Goal: Task Accomplishment & Management: Manage account settings

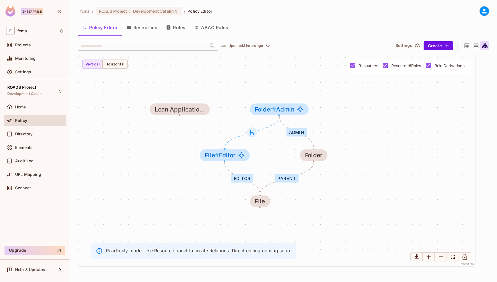
drag, startPoint x: 74, startPoint y: 132, endPoint x: 77, endPoint y: 132, distance: 3.4
click at [74, 132] on div "fcma / ROADS Project : Development Catalin / Policy Editor Policy Editor Resour…" at bounding box center [283, 141] width 427 height 282
click at [151, 29] on button "Resources" at bounding box center [142, 27] width 40 height 14
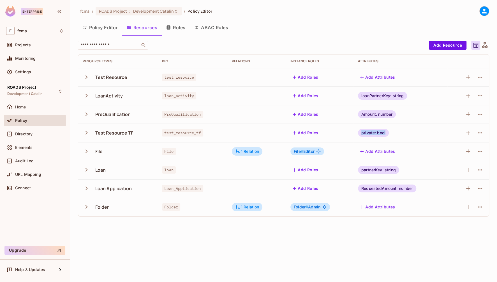
drag, startPoint x: 386, startPoint y: 133, endPoint x: 361, endPoint y: 133, distance: 25.2
click at [361, 133] on div "private: bool" at bounding box center [373, 133] width 31 height 8
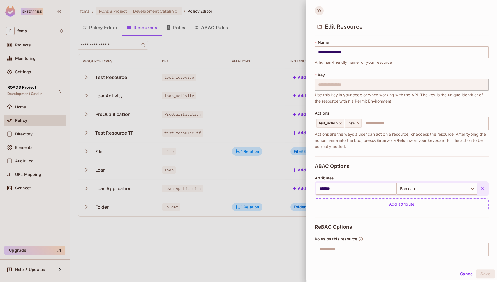
click at [318, 9] on icon at bounding box center [319, 10] width 9 height 9
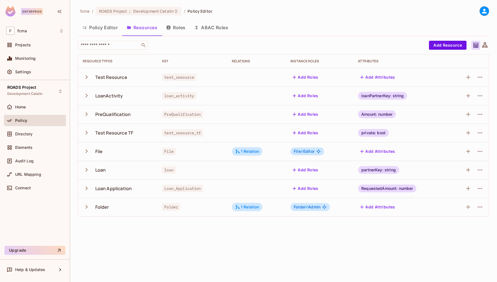
click at [317, 252] on div "fcma / ROADS Project : Development Catalin / Policy Editor Policy Editor Resour…" at bounding box center [283, 141] width 427 height 282
click at [279, 6] on div "fcma / ROADS Project : Development Catalin / Policy Editor" at bounding box center [284, 11] width 412 height 10
click at [86, 247] on div "fcma / ROADS Project : Development Catalin / Policy Editor Policy Editor Resour…" at bounding box center [283, 141] width 427 height 282
click at [109, 236] on div "fcma / ROADS Project : Development Catalin / Policy Editor Policy Editor Resour…" at bounding box center [283, 141] width 427 height 282
click at [105, 28] on button "Policy Editor" at bounding box center [100, 27] width 44 height 14
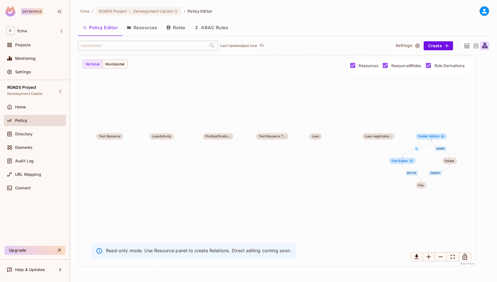
click at [468, 47] on icon at bounding box center [467, 45] width 5 height 5
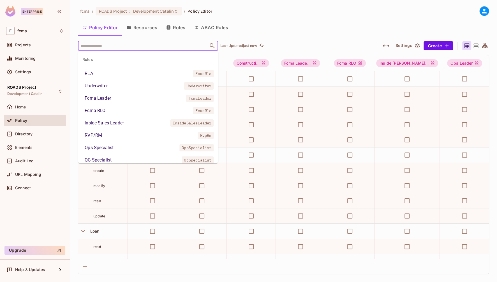
click at [124, 46] on input "text" at bounding box center [143, 46] width 128 height 10
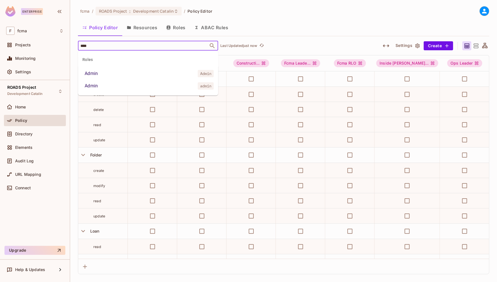
type input "*****"
click at [207, 85] on span "admin" at bounding box center [206, 85] width 16 height 7
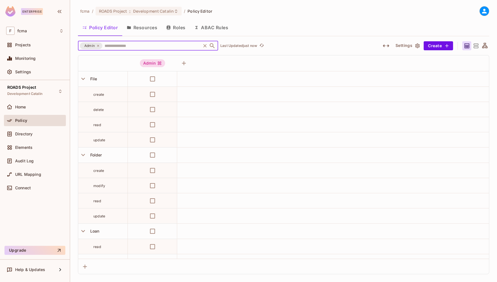
click at [153, 44] on input "text" at bounding box center [151, 46] width 97 height 10
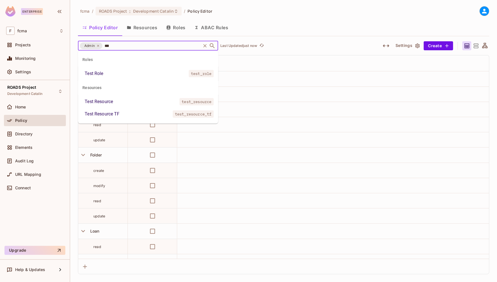
type input "****"
click at [108, 114] on div "Test Resource TF" at bounding box center [102, 114] width 35 height 7
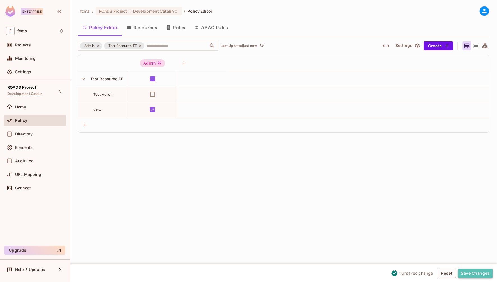
click at [476, 271] on button "Save Changes" at bounding box center [475, 272] width 35 height 9
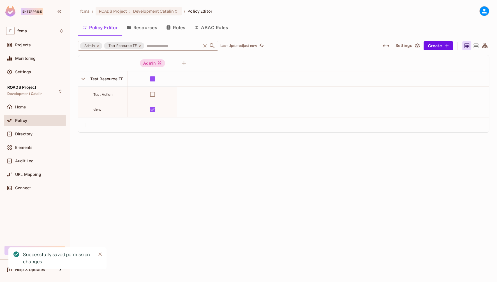
click at [155, 44] on input "text" at bounding box center [172, 46] width 55 height 10
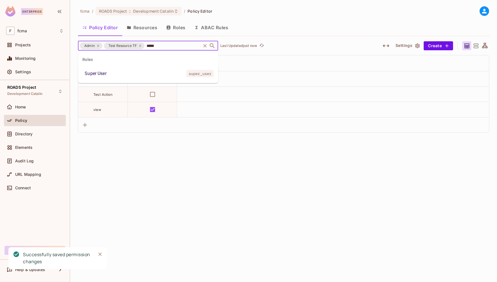
type input "*****"
click at [105, 72] on div "Super User" at bounding box center [96, 73] width 22 height 7
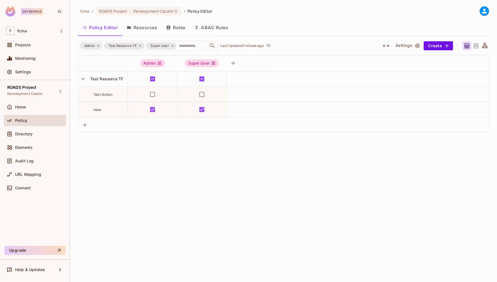
click at [95, 148] on div "fcma / ROADS Project : Development Catalin / Policy Editor Policy Editor Resour…" at bounding box center [283, 141] width 427 height 282
click at [93, 181] on div "fcma / ROADS Project : Development Catalin / Policy Editor Policy Editor Resour…" at bounding box center [283, 141] width 427 height 282
click at [410, 15] on div "fcma / ROADS Project : Development Catalin / Policy Editor" at bounding box center [284, 11] width 412 height 10
